Goal: Information Seeking & Learning: Learn about a topic

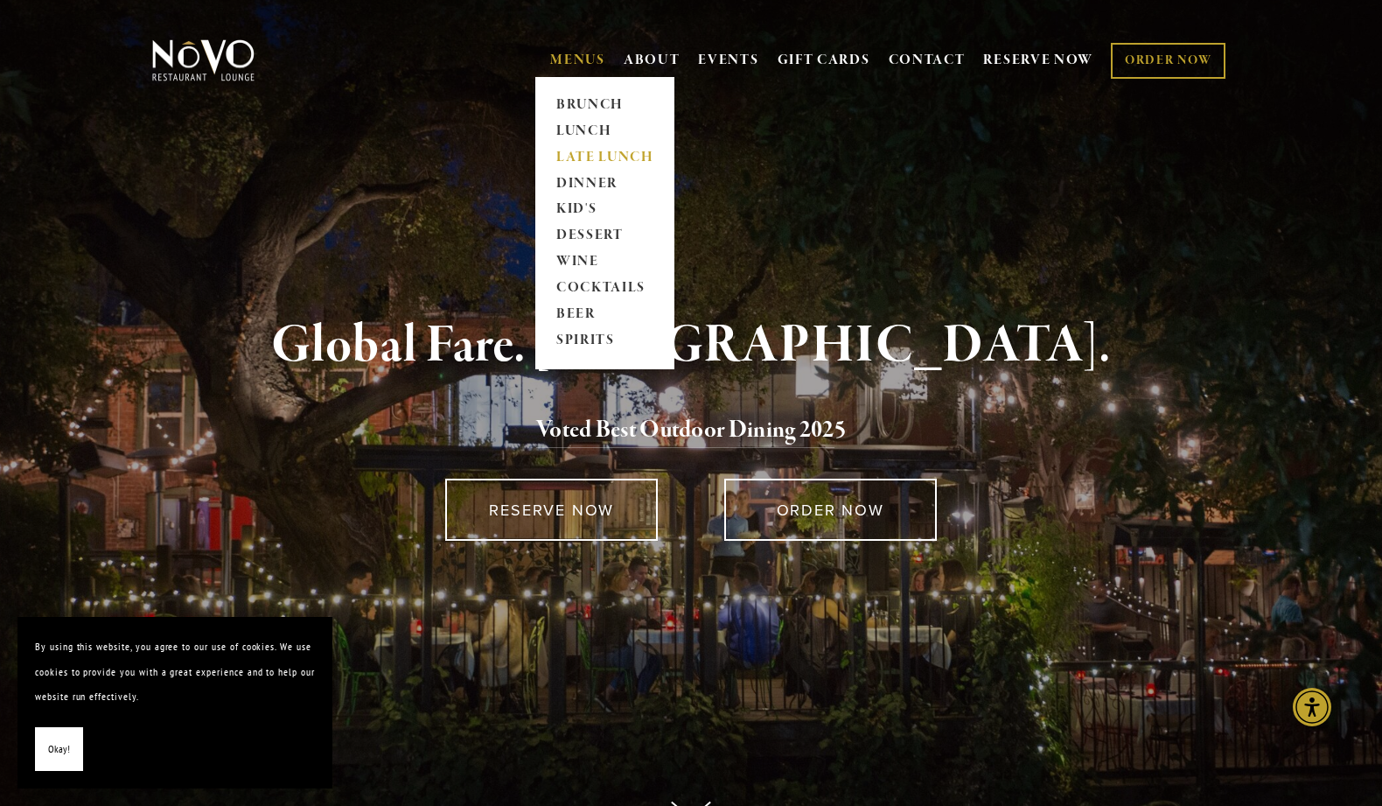
click at [585, 154] on link "LATE LUNCH" at bounding box center [604, 157] width 109 height 26
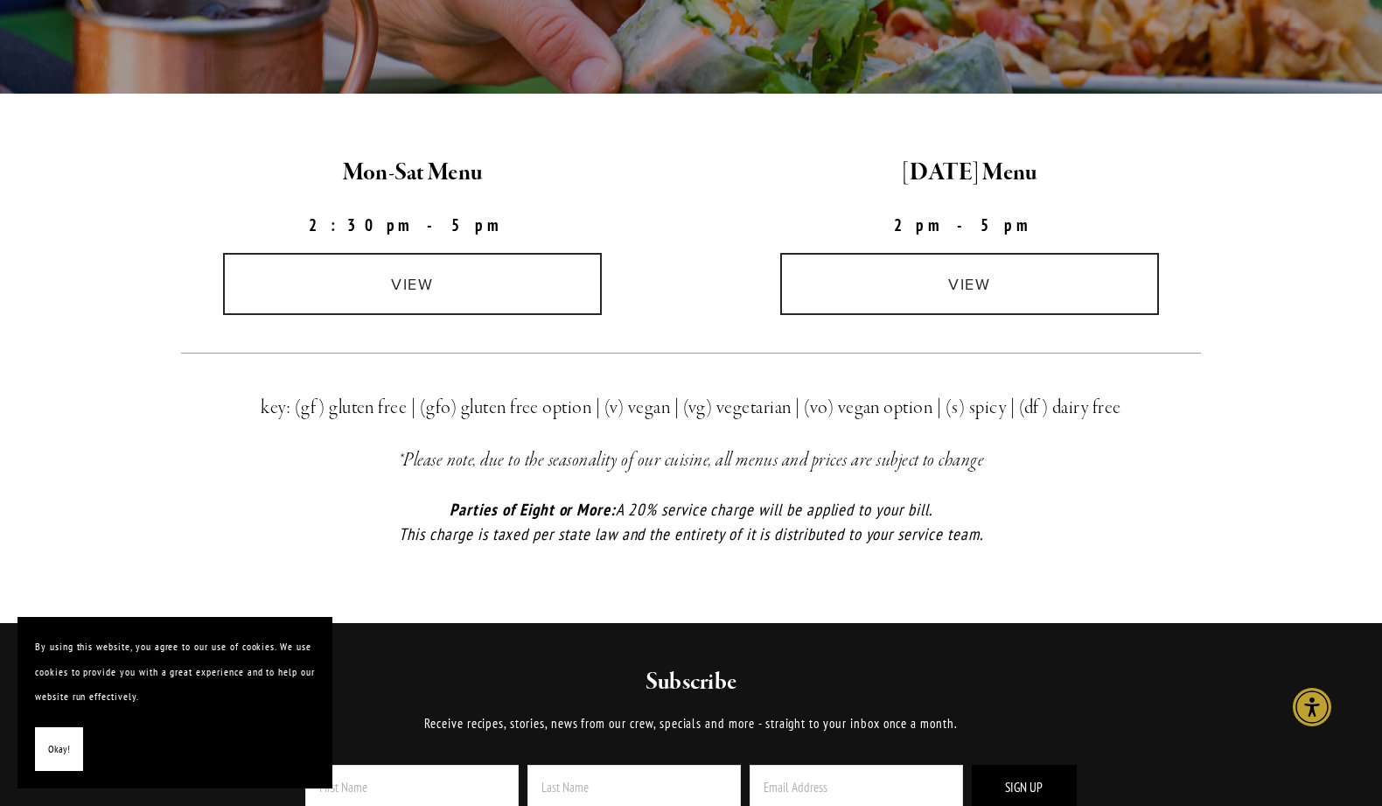
scroll to position [451, 0]
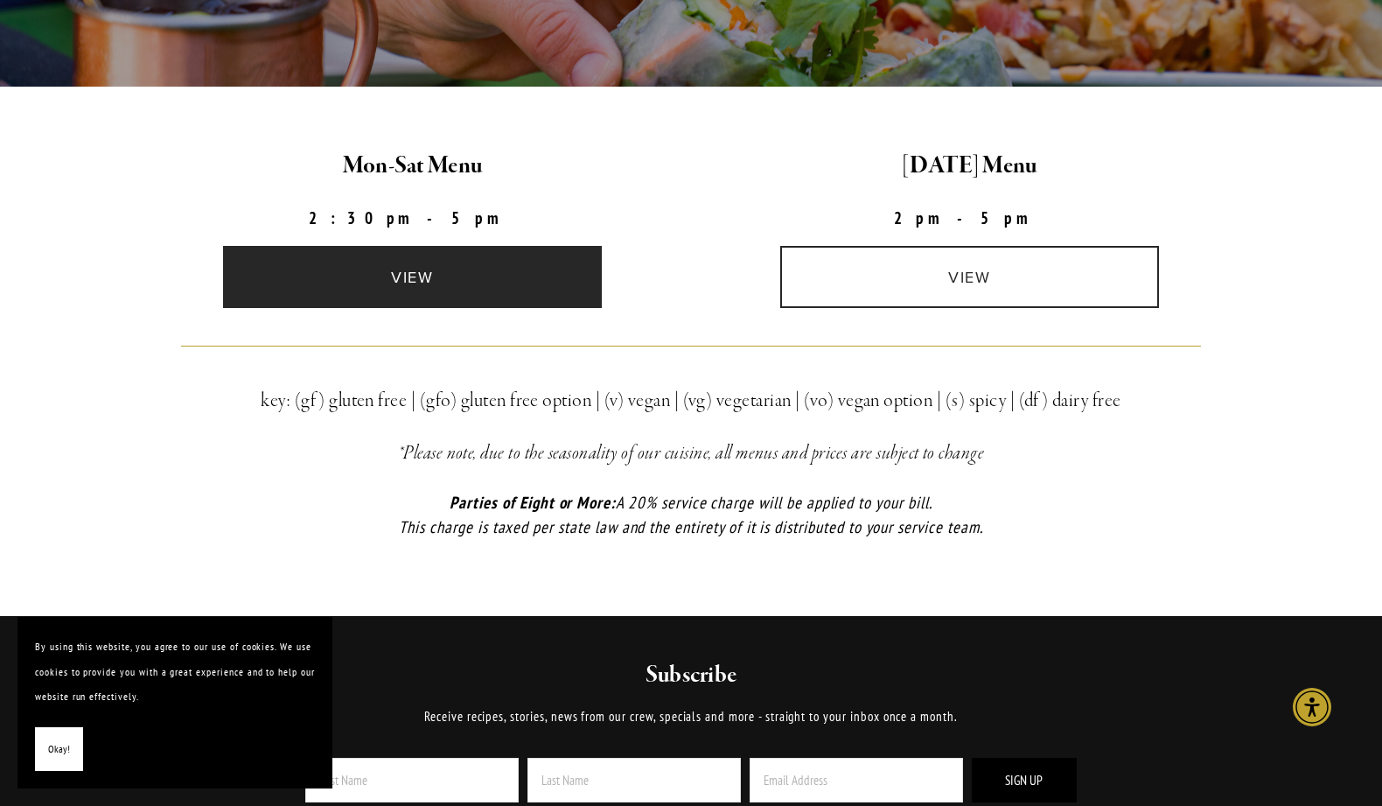
click at [410, 275] on link "view" at bounding box center [413, 277] width 380 height 62
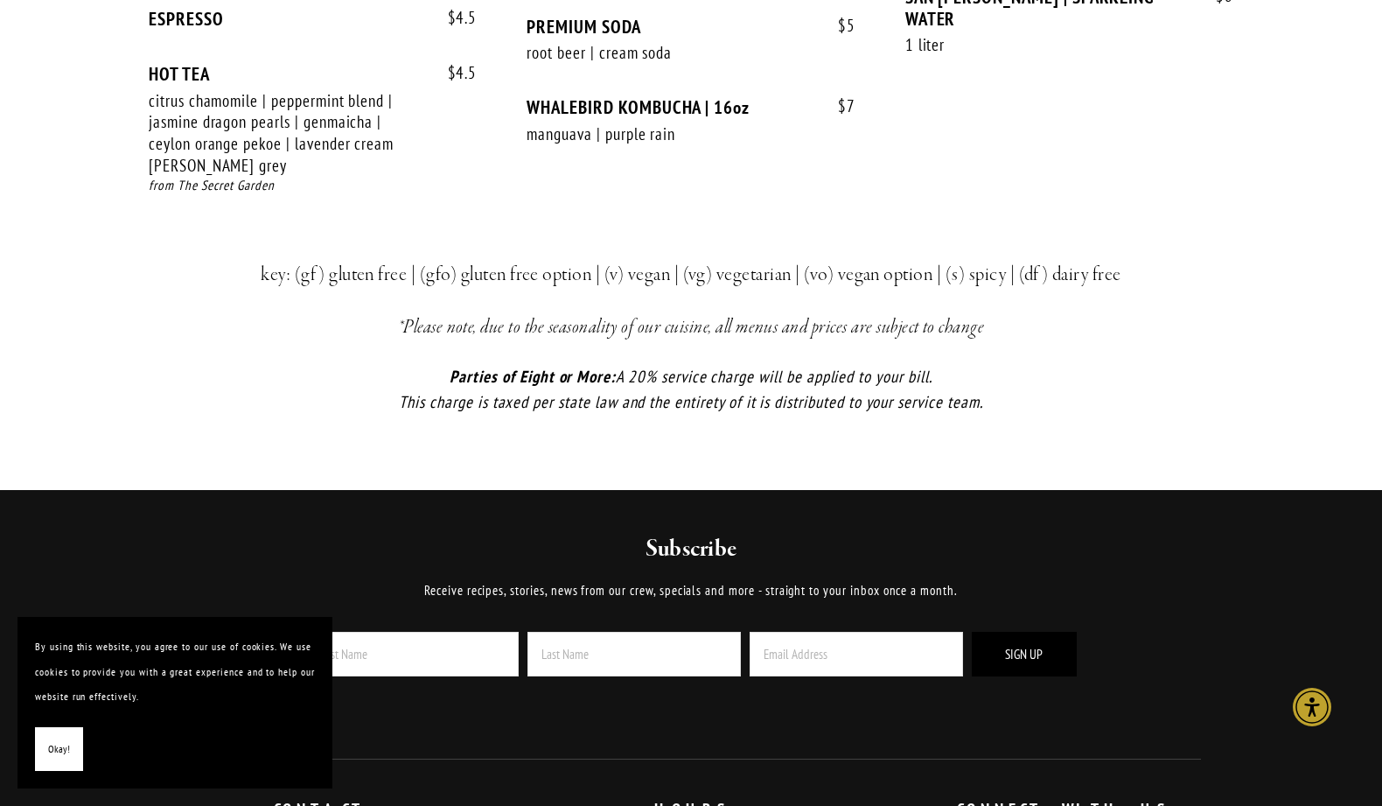
scroll to position [2621, 0]
